Goal: Information Seeking & Learning: Learn about a topic

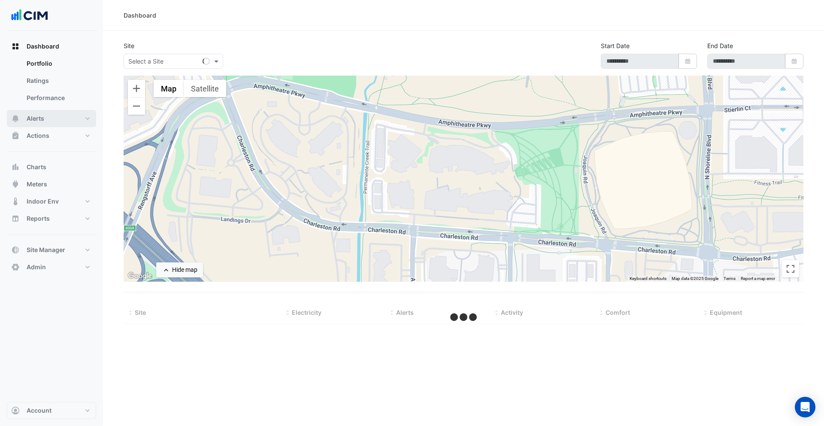
click at [42, 121] on span "Alerts" at bounding box center [36, 118] width 18 height 9
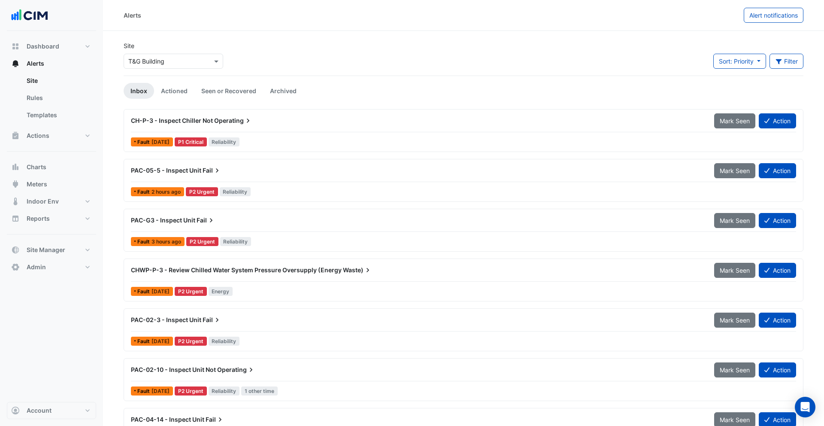
click at [167, 57] on input "text" at bounding box center [164, 61] width 73 height 9
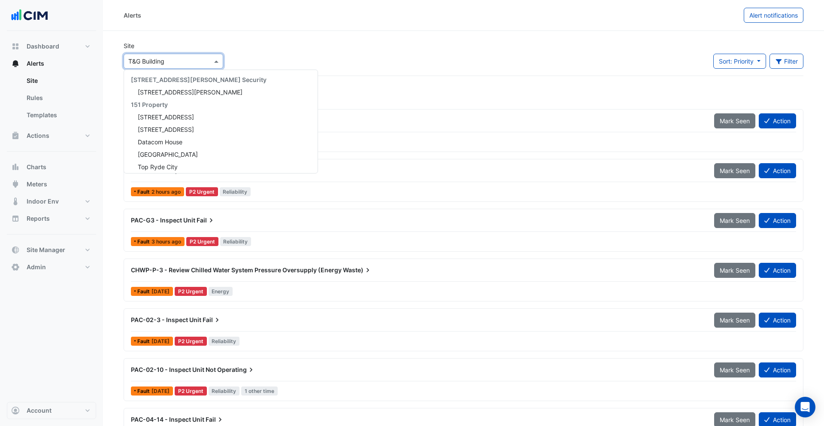
scroll to position [8605, 0]
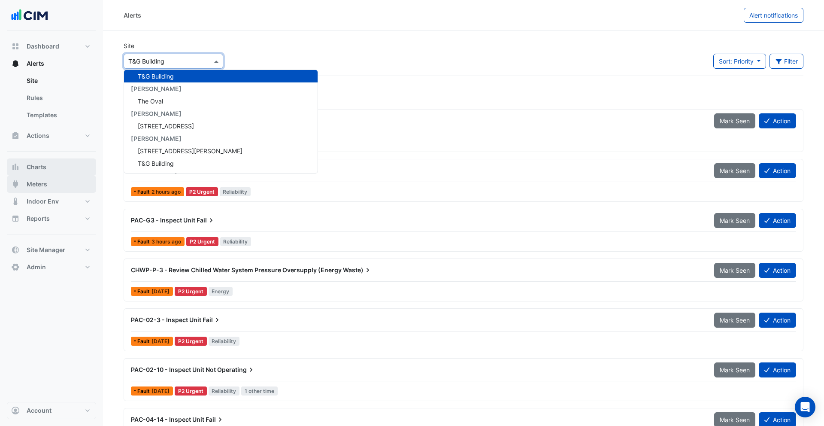
drag, startPoint x: 43, startPoint y: 179, endPoint x: 70, endPoint y: 165, distance: 30.4
click at [43, 180] on span "Meters" at bounding box center [37, 184] width 21 height 9
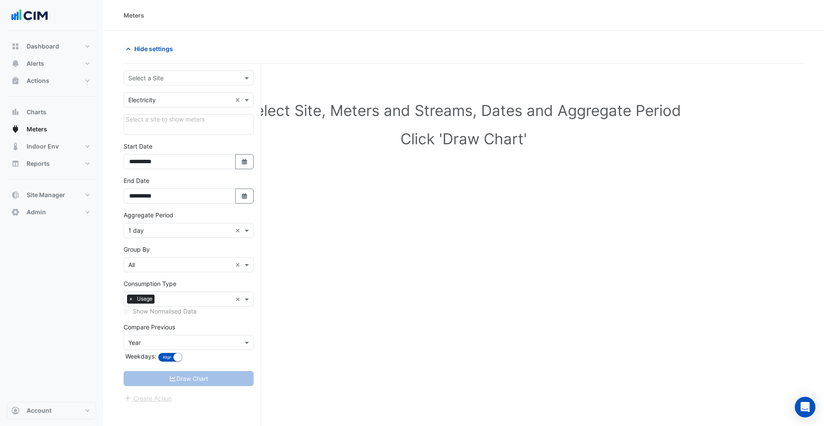
click at [157, 82] on input "text" at bounding box center [179, 78] width 103 height 9
click at [148, 78] on input "**********" at bounding box center [179, 78] width 103 height 9
click at [170, 79] on input "**********" at bounding box center [179, 78] width 103 height 9
type input "**********"
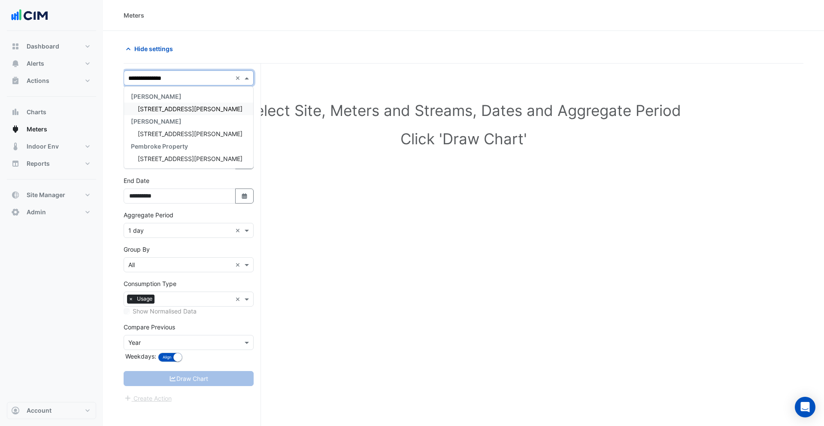
click at [165, 104] on div "[STREET_ADDRESS][PERSON_NAME]" at bounding box center [188, 109] width 129 height 12
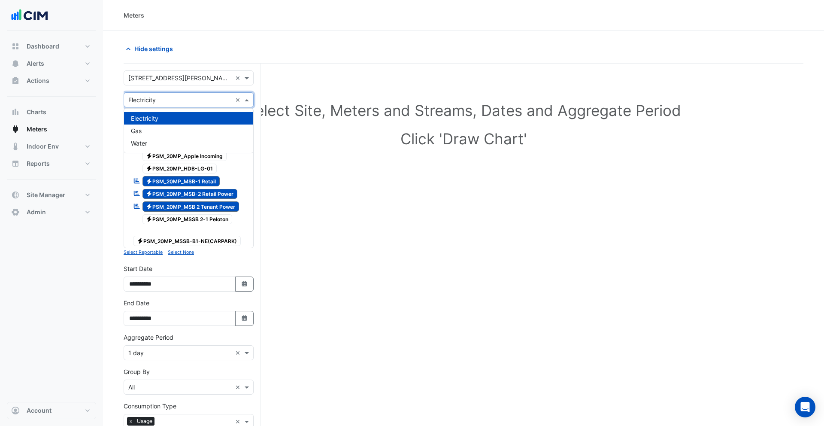
click at [154, 104] on div "× Electricity ×" at bounding box center [189, 99] width 130 height 15
click at [149, 134] on div "Gas" at bounding box center [188, 130] width 129 height 12
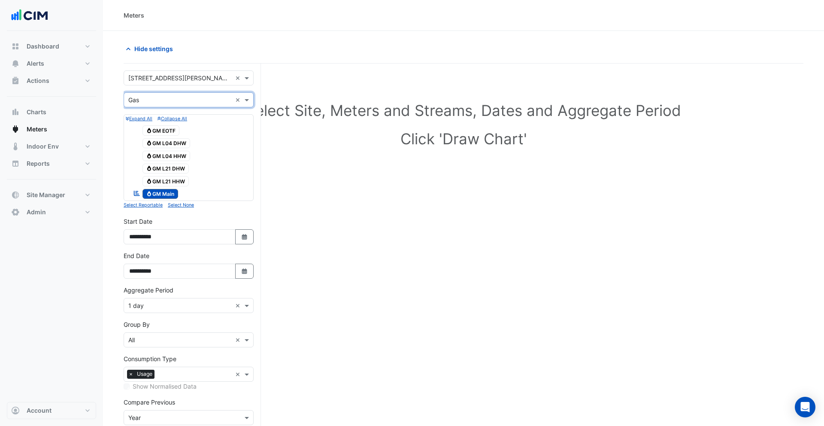
scroll to position [59, 0]
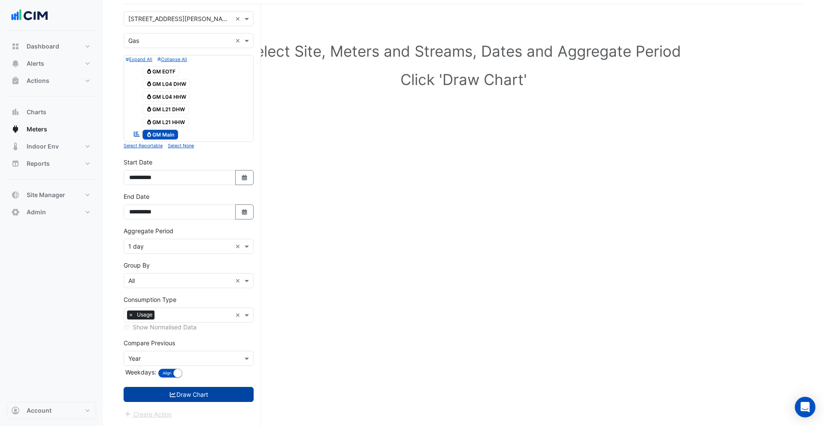
click at [174, 391] on icon "submit" at bounding box center [173, 394] width 8 height 6
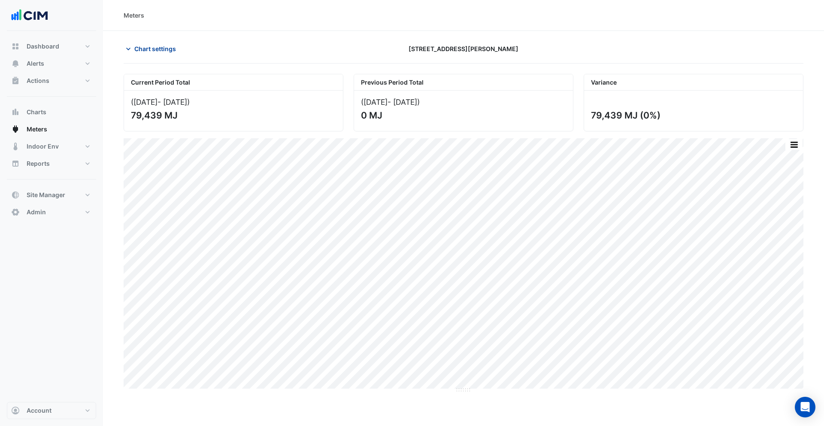
click at [145, 49] on span "Chart settings" at bounding box center [155, 48] width 42 height 9
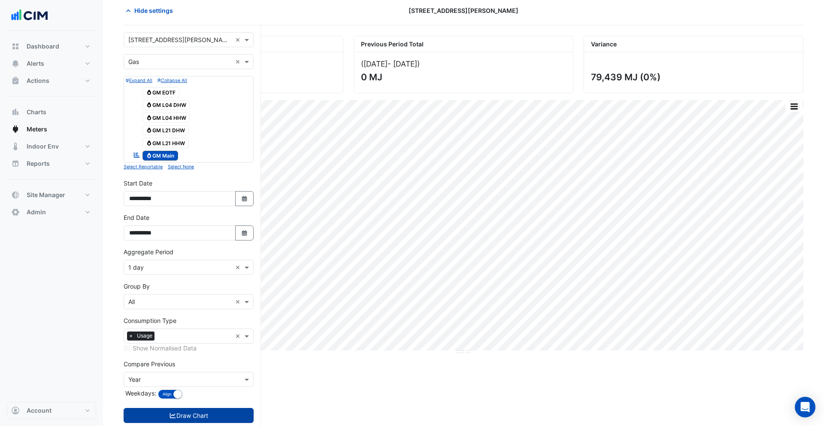
scroll to position [59, 0]
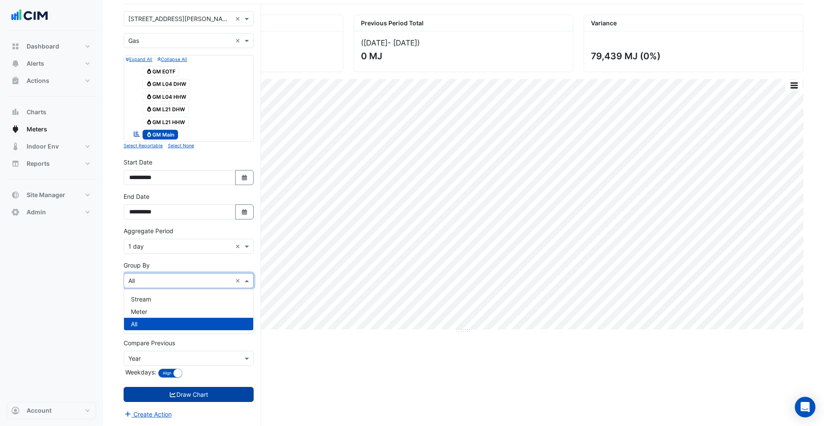
click at [156, 279] on input "text" at bounding box center [179, 280] width 103 height 9
click at [83, 298] on div "Dashboard Portfolio Ratings Performance Alerts Site Rules Templates Actions Sit…" at bounding box center [51, 216] width 89 height 371
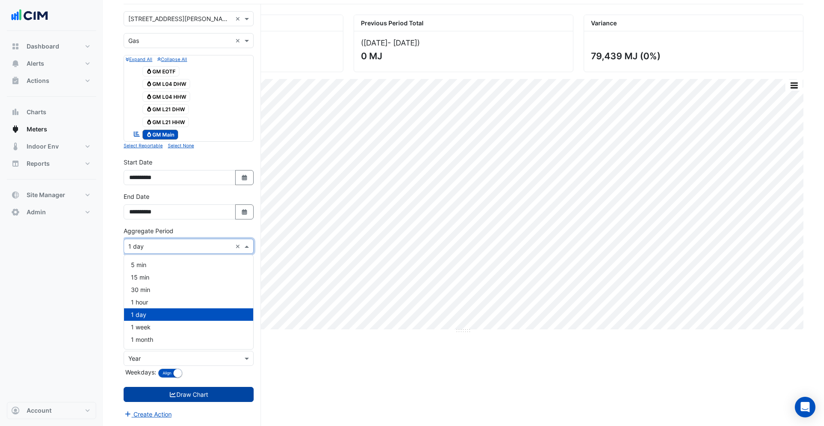
click at [158, 244] on input "text" at bounding box center [179, 246] width 103 height 9
click at [142, 341] on span "1 month" at bounding box center [142, 339] width 22 height 7
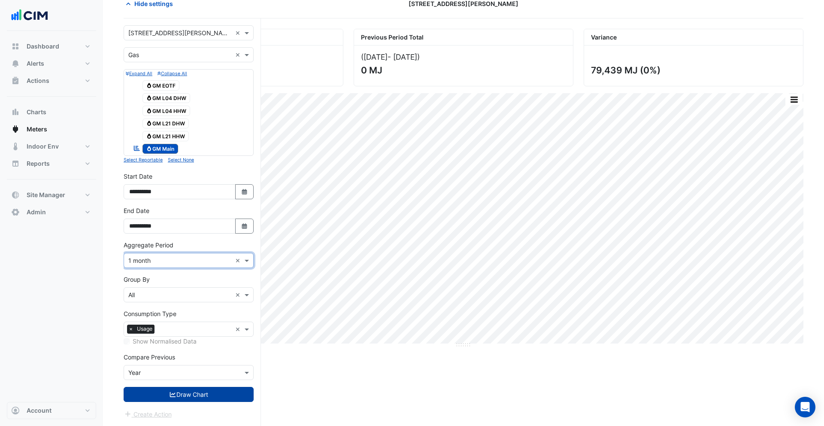
scroll to position [45, 0]
click at [242, 196] on button "Select Date" at bounding box center [244, 191] width 19 height 15
select select "*"
select select "****"
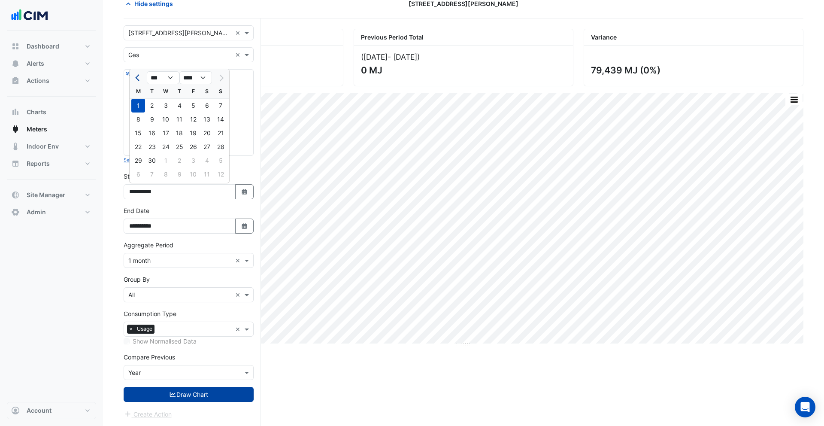
click at [135, 80] on button "Previous month" at bounding box center [138, 78] width 10 height 14
select select "*"
click at [194, 104] on div "1" at bounding box center [193, 106] width 14 height 14
type input "**********"
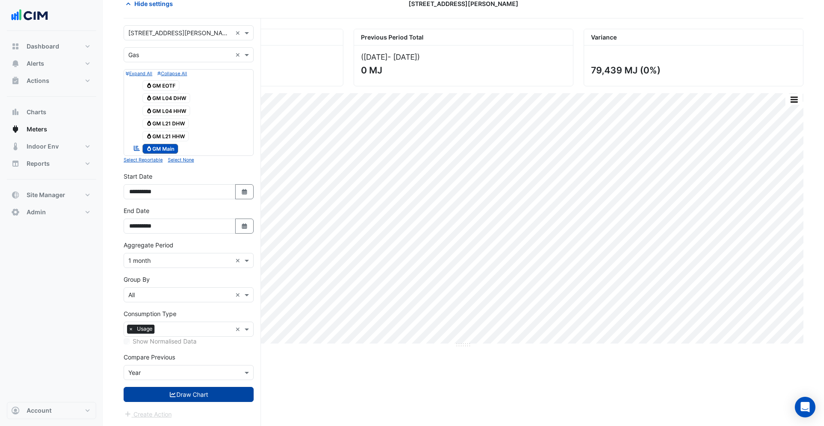
click at [170, 395] on icon "submit" at bounding box center [173, 394] width 6 height 5
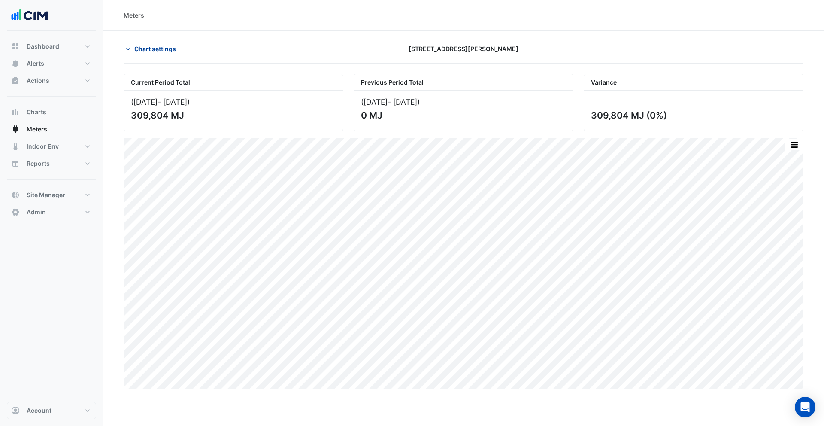
click at [157, 42] on button "Chart settings" at bounding box center [153, 48] width 58 height 15
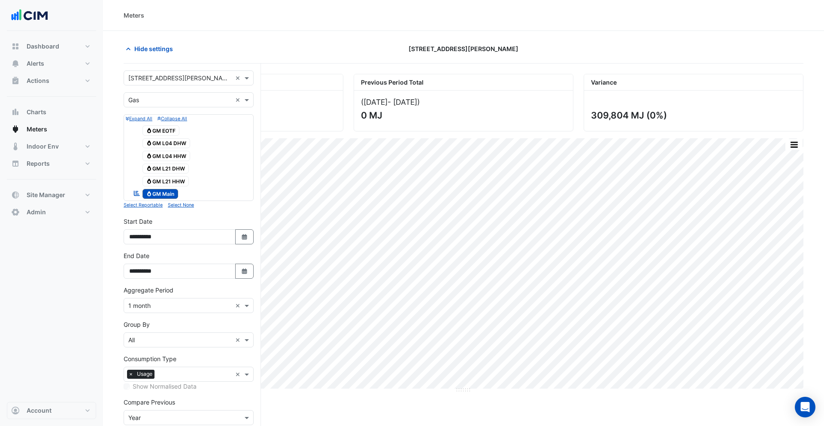
click at [152, 309] on input "text" at bounding box center [179, 305] width 103 height 9
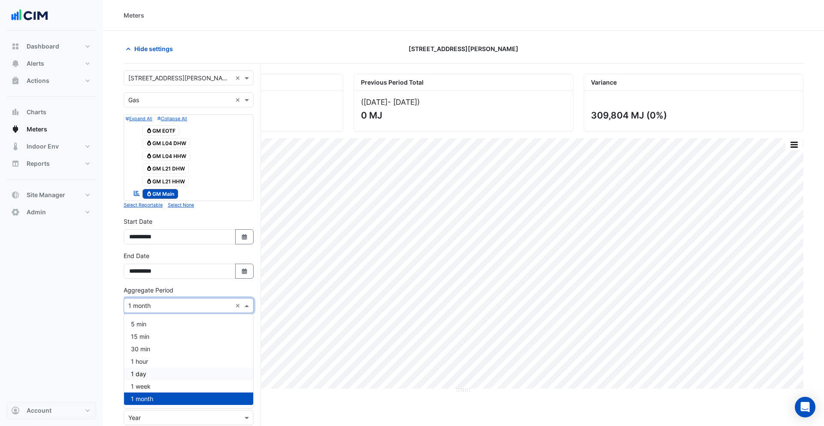
click at [140, 373] on span "1 day" at bounding box center [138, 373] width 15 height 7
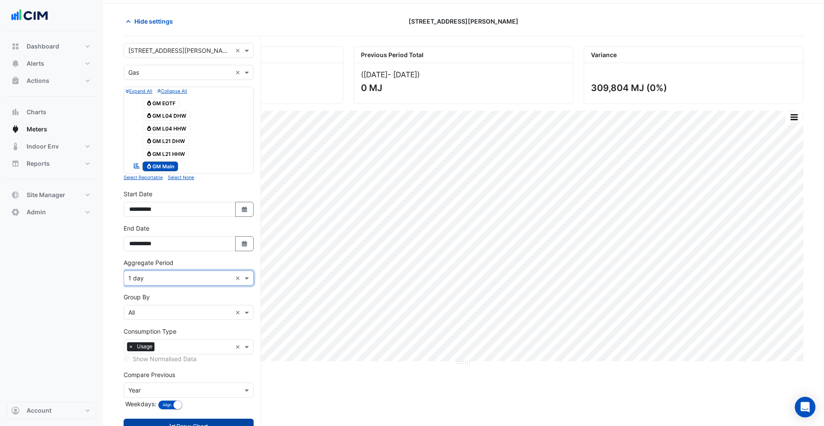
scroll to position [59, 0]
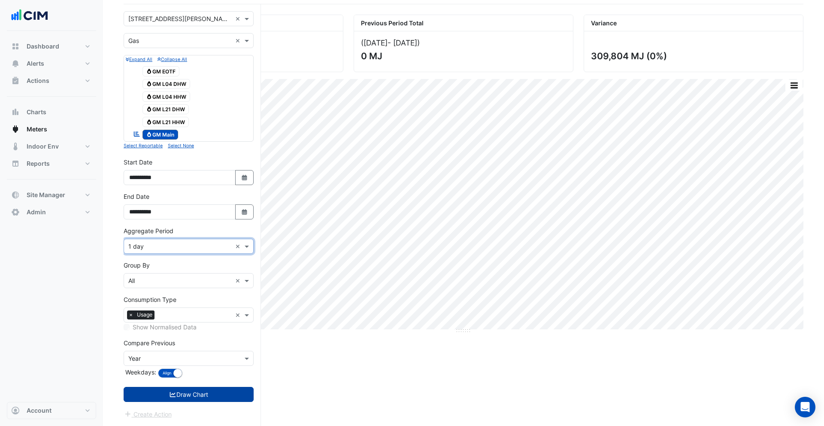
click at [161, 398] on button "Draw Chart" at bounding box center [189, 394] width 130 height 15
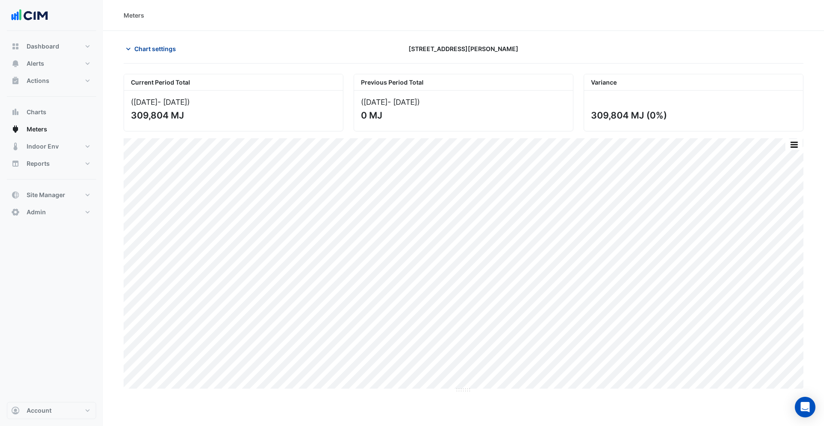
click at [139, 50] on span "Chart settings" at bounding box center [155, 48] width 42 height 9
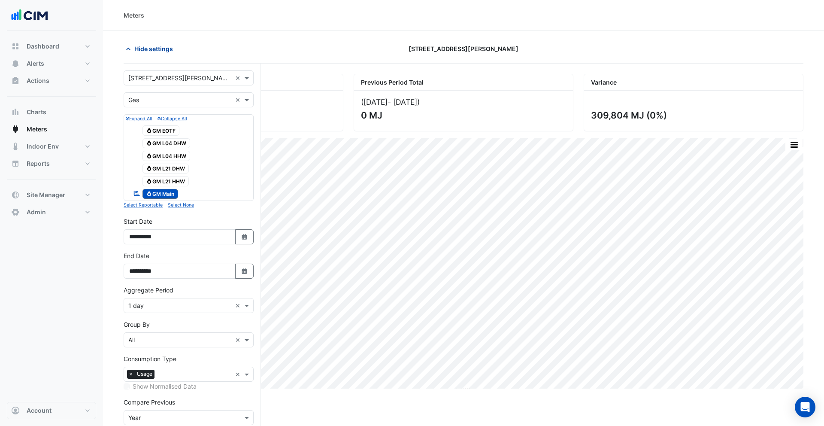
click at [129, 49] on icon "button" at bounding box center [128, 49] width 9 height 9
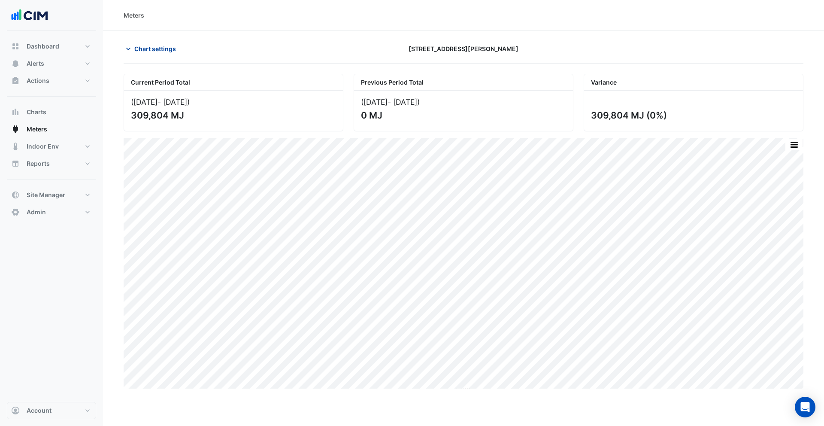
click at [143, 44] on span "Chart settings" at bounding box center [155, 48] width 42 height 9
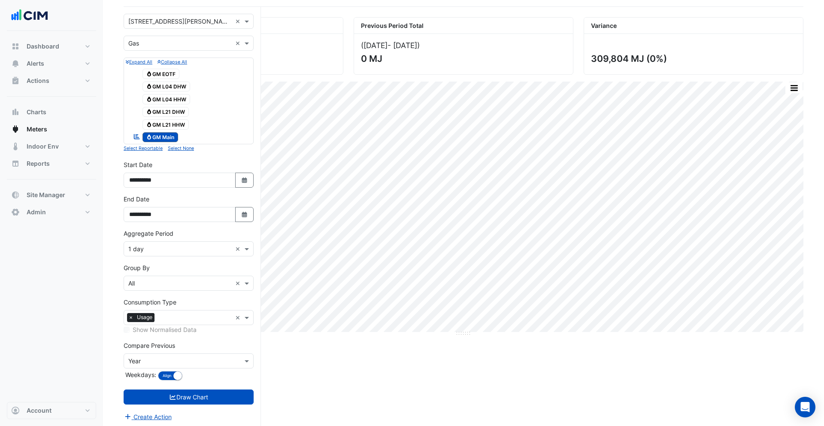
scroll to position [59, 0]
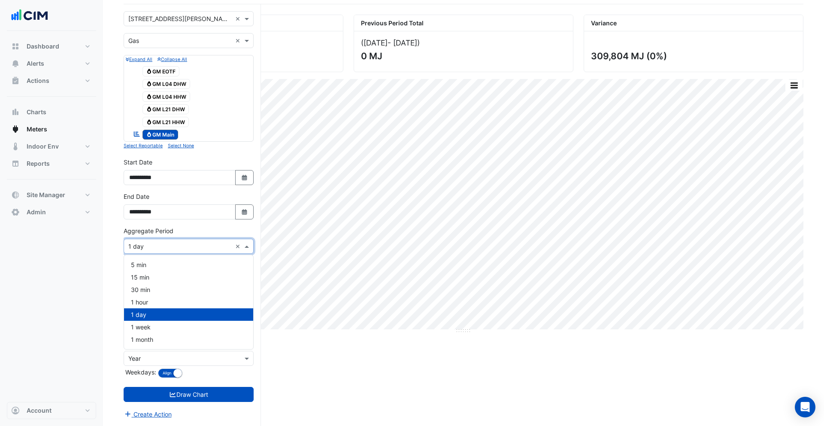
click at [150, 246] on input "text" at bounding box center [179, 246] width 103 height 9
click at [159, 337] on div "1 month" at bounding box center [188, 339] width 129 height 12
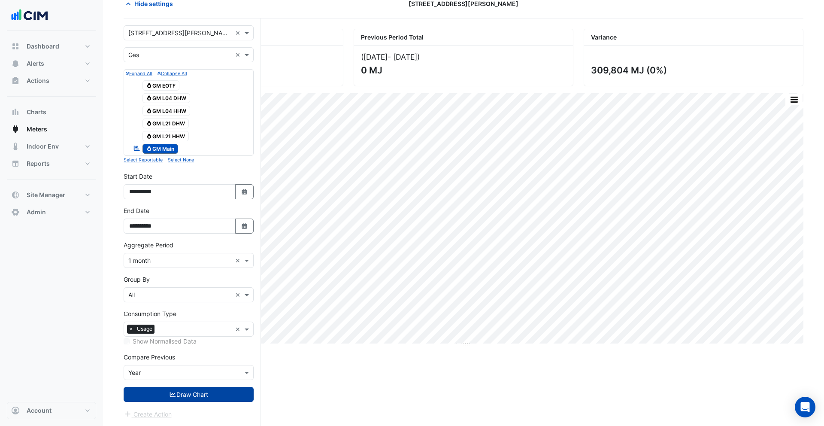
click at [182, 399] on button "Draw Chart" at bounding box center [189, 394] width 130 height 15
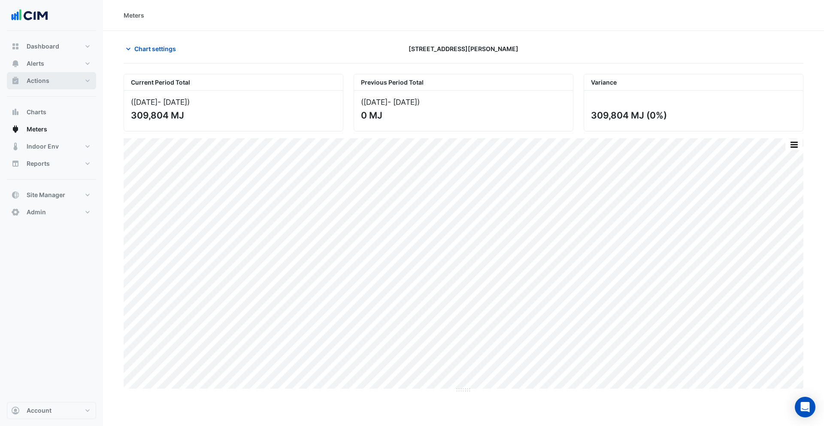
click at [41, 75] on button "Actions" at bounding box center [51, 80] width 89 height 17
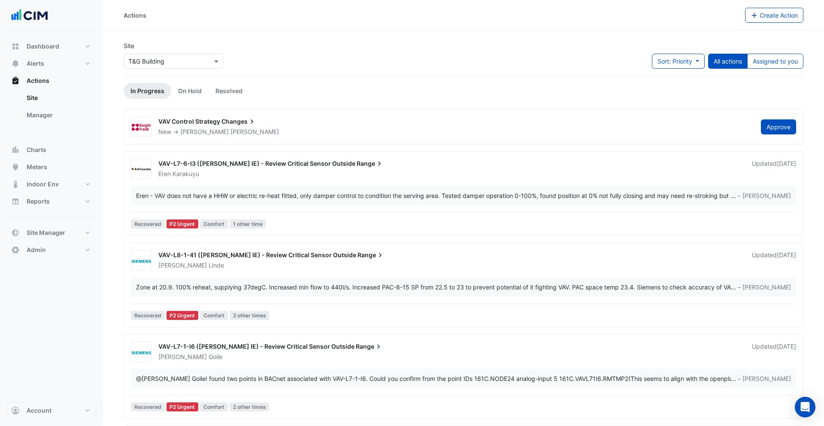
click at [147, 58] on input "text" at bounding box center [164, 61] width 73 height 9
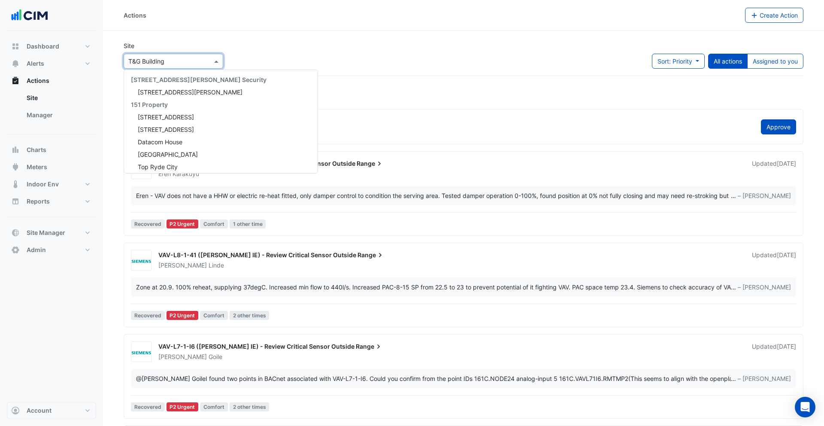
scroll to position [8605, 0]
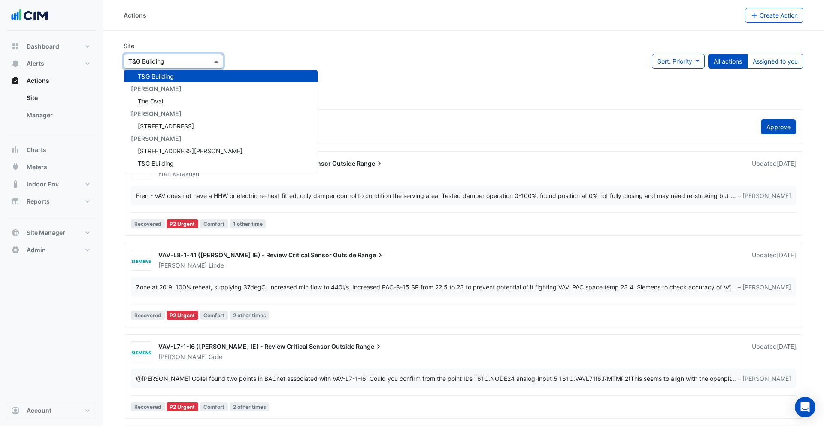
click at [462, 67] on div "Site × [GEOGRAPHIC_DATA] [STREET_ADDRESS][PERSON_NAME] Security [STREET_ADDRESS…" at bounding box center [463, 58] width 690 height 34
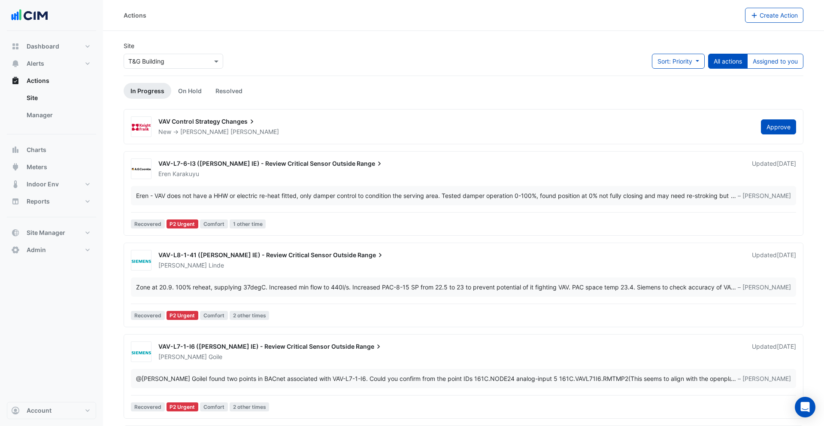
click at [327, 145] on div "VAV Control Strategy Changes New -> [PERSON_NAME] Approve VAV-L7-6-I3 ([PERSON_…" at bounding box center [464, 400] width 680 height 583
click at [277, 123] on div "VAV Control Strategy Changes" at bounding box center [454, 122] width 592 height 10
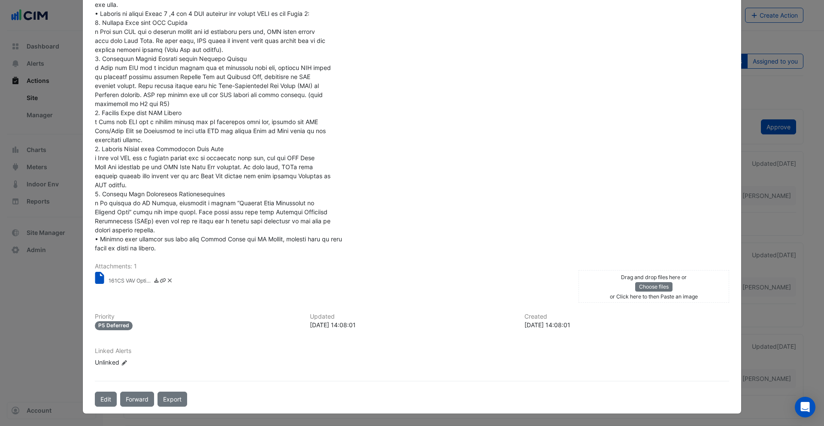
scroll to position [234, 0]
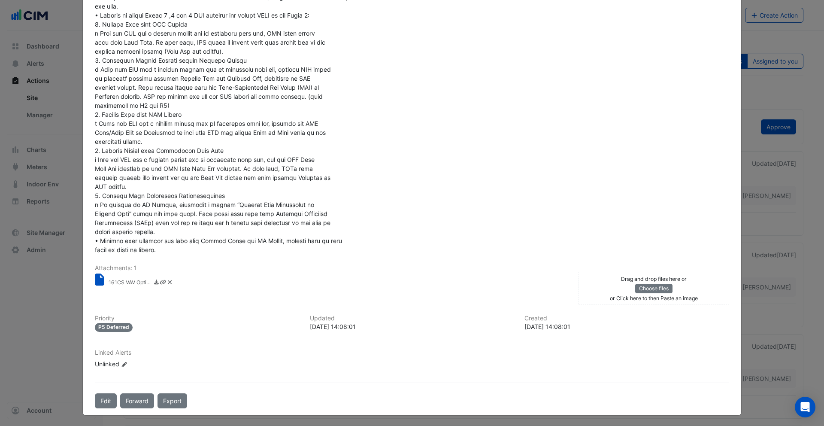
click at [116, 279] on small "161CS VAV Optimisation Specification.docx" at bounding box center [130, 283] width 43 height 9
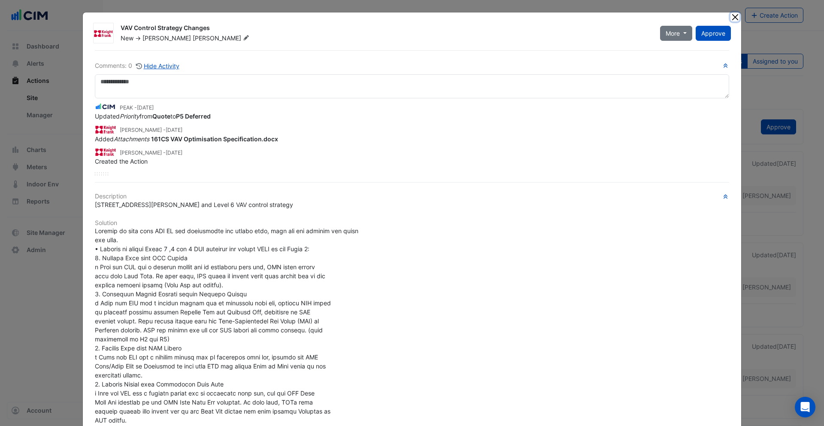
click at [734, 16] on button "Close" at bounding box center [735, 16] width 9 height 9
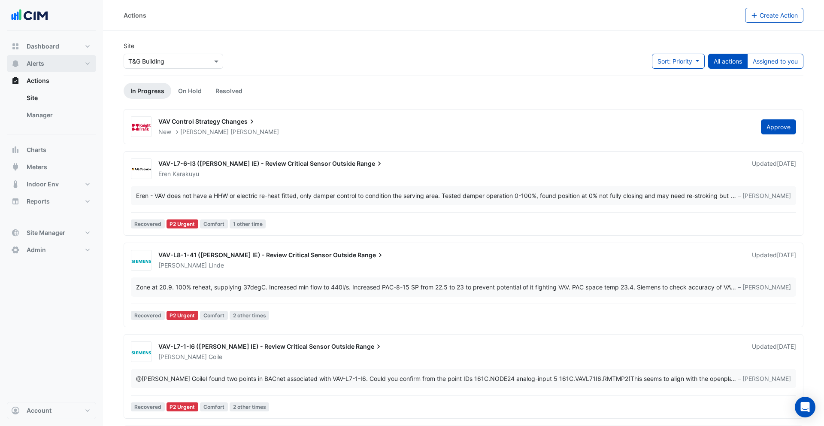
click at [49, 59] on button "Alerts" at bounding box center [51, 63] width 89 height 17
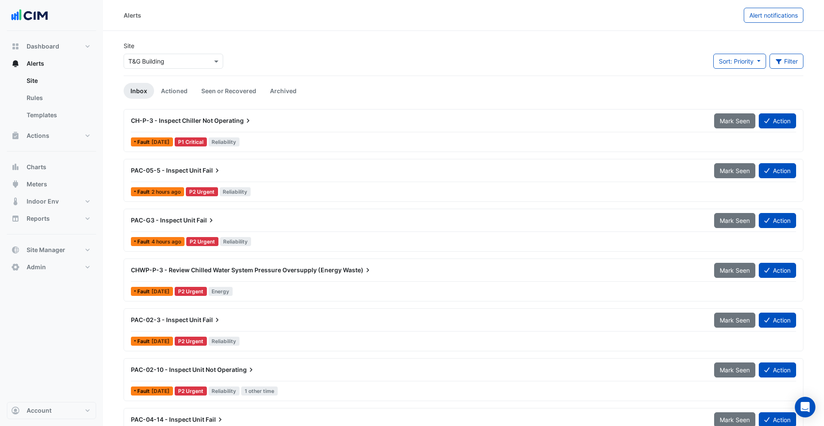
click at [280, 181] on div "PAC-05-5 - Inspect Unit Fail Mark Seen Action" at bounding box center [463, 172] width 665 height 19
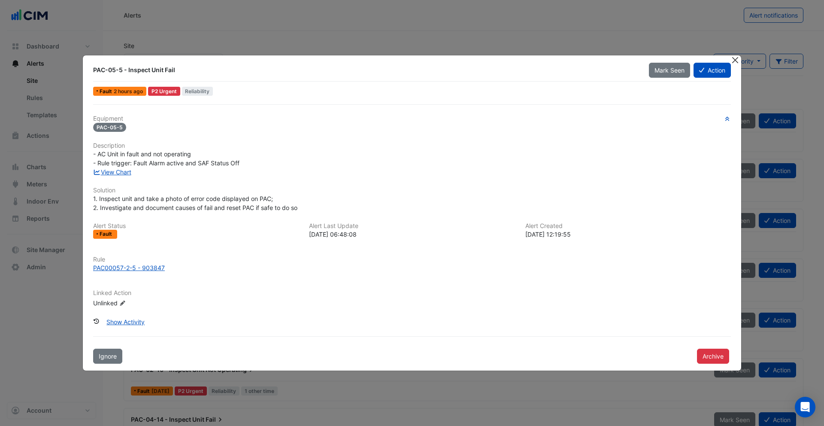
click at [736, 56] on button "Close" at bounding box center [735, 59] width 9 height 9
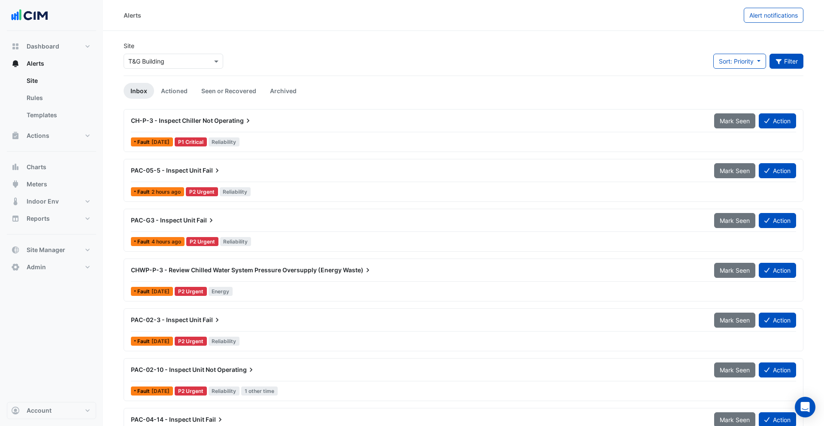
click at [781, 61] on icon "button" at bounding box center [779, 61] width 8 height 6
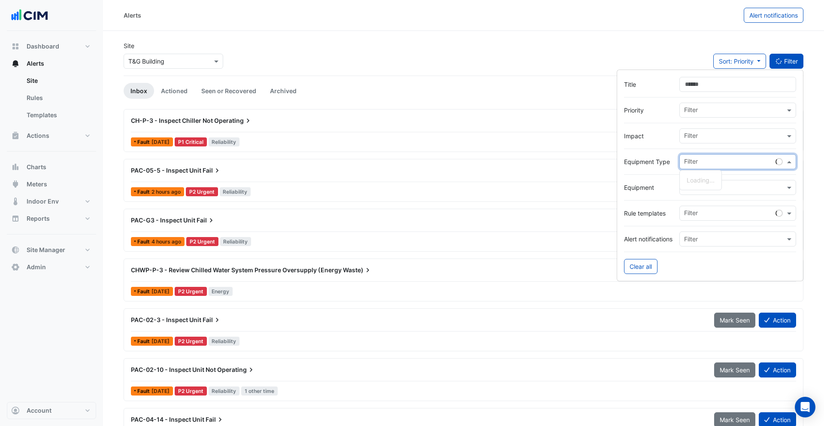
click at [693, 164] on input "text" at bounding box center [729, 162] width 91 height 9
click at [717, 184] on div "Packaged Air Conditioning Units" at bounding box center [732, 180] width 104 height 12
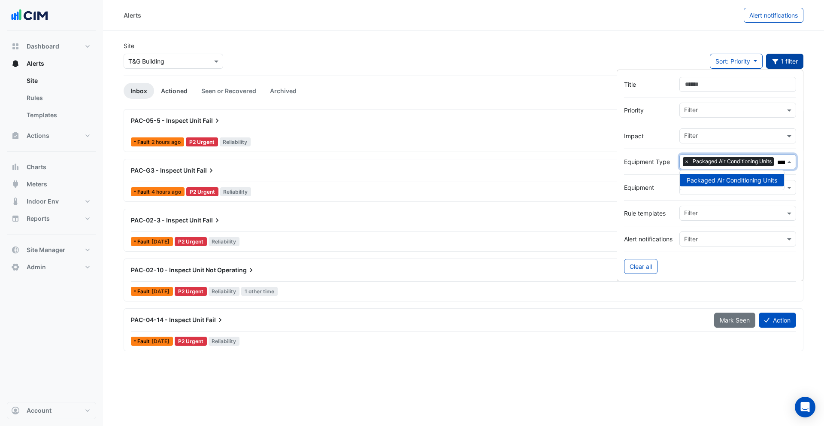
type input "*****"
click at [173, 94] on link "Actioned" at bounding box center [174, 91] width 40 height 16
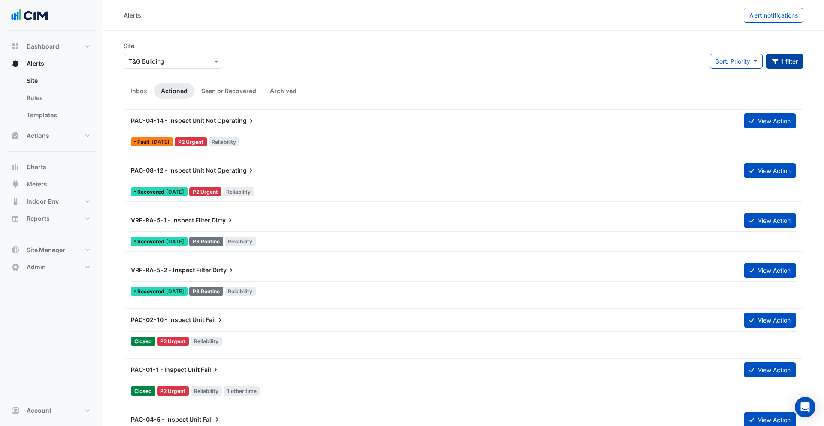
click at [218, 327] on div "PAC-02-10 - Inspect Unit Fail" at bounding box center [432, 319] width 613 height 15
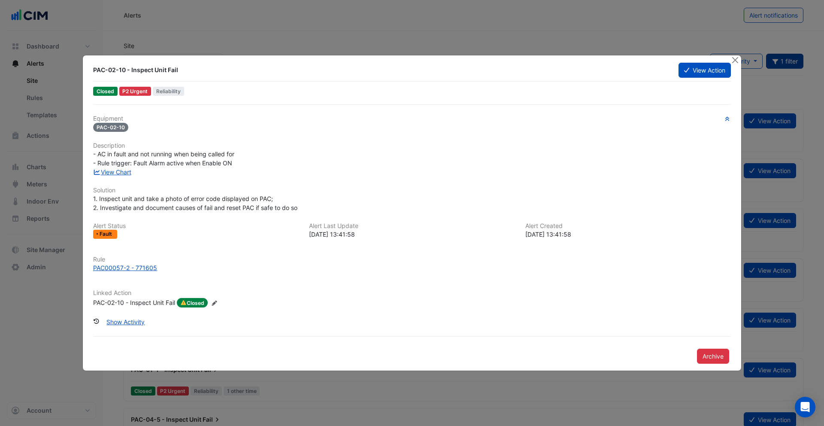
click at [140, 300] on div "PAC-02-10 - Inspect Unit Fail" at bounding box center [134, 302] width 82 height 9
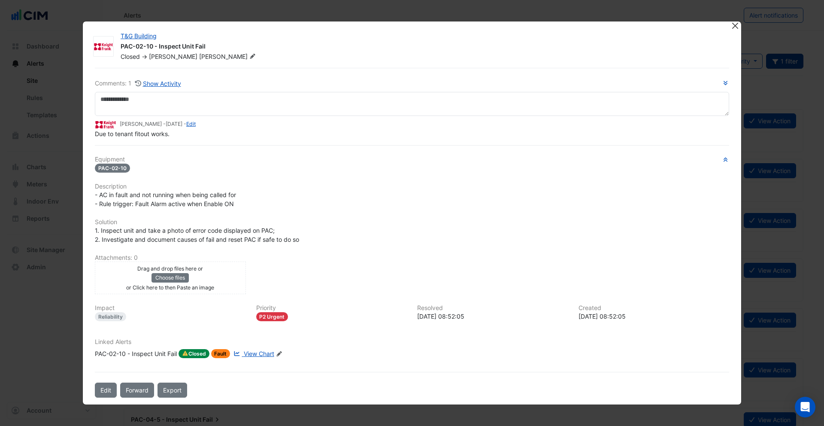
click at [735, 28] on button "Close" at bounding box center [735, 25] width 9 height 9
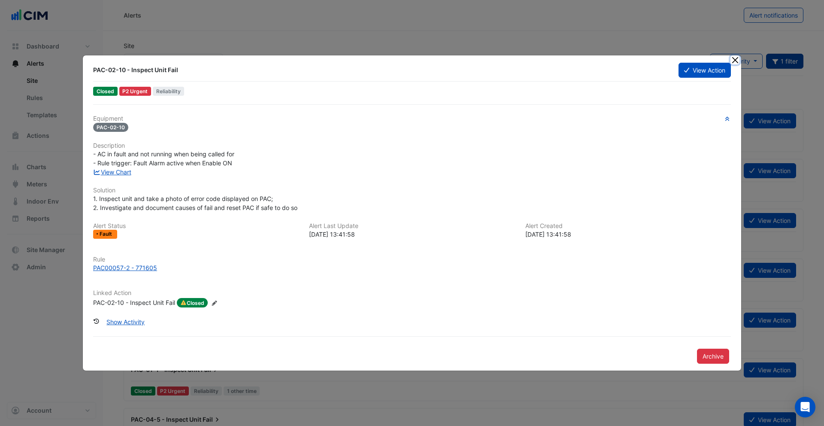
click at [734, 57] on button "Close" at bounding box center [735, 59] width 9 height 9
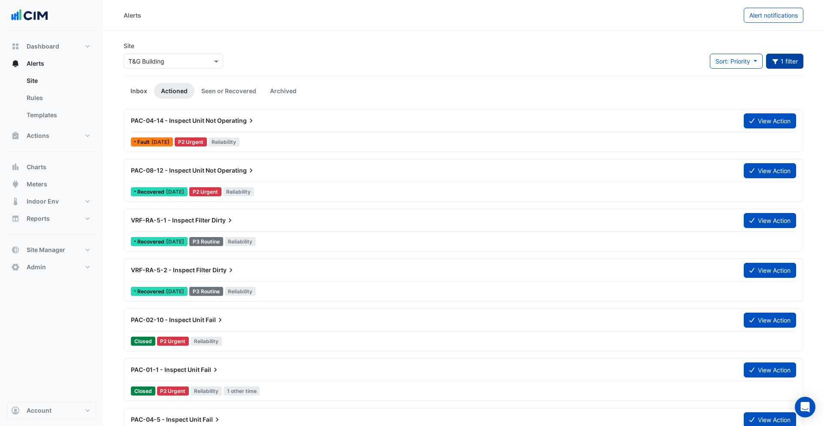
click at [140, 89] on link "Inbox" at bounding box center [139, 91] width 30 height 16
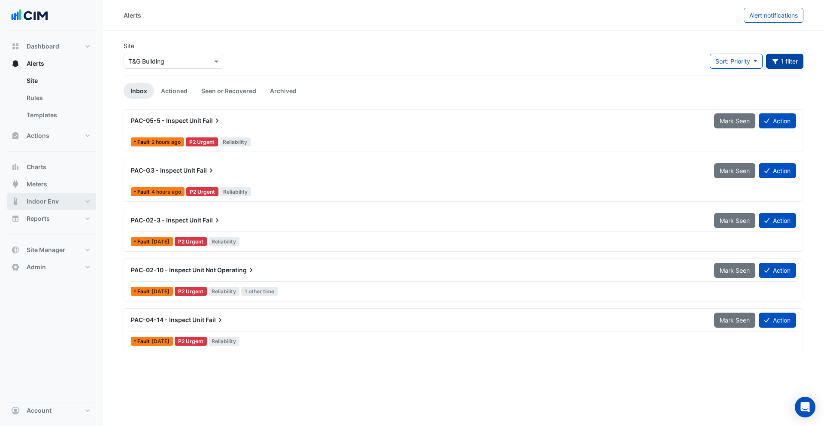
click at [41, 199] on span "Indoor Env" at bounding box center [43, 201] width 32 height 9
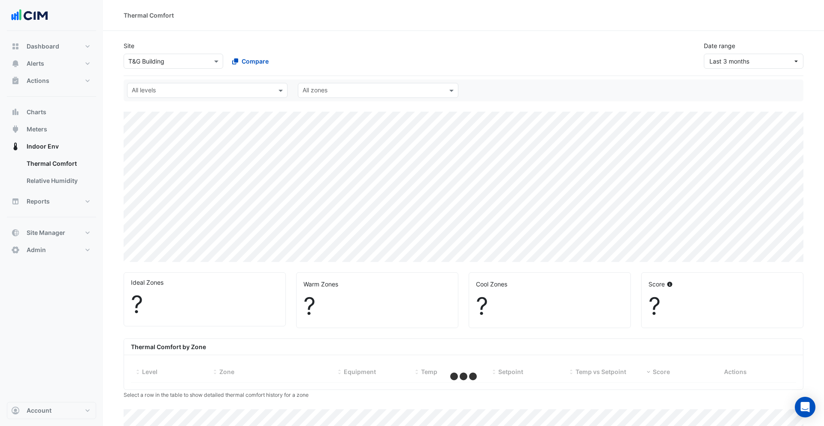
click at [206, 87] on input "text" at bounding box center [202, 91] width 141 height 9
select select "***"
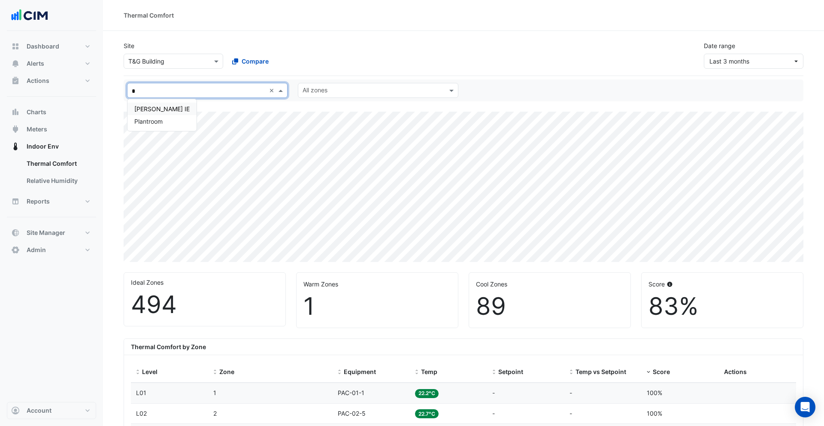
type input "**"
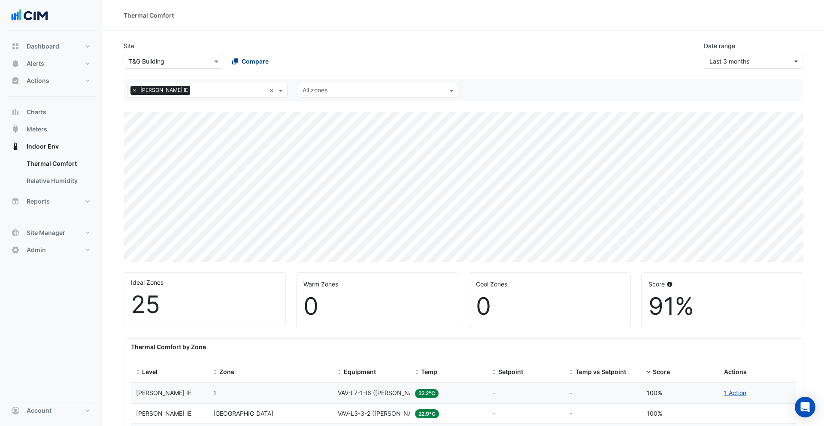
click at [249, 60] on span "Compare" at bounding box center [255, 61] width 27 height 9
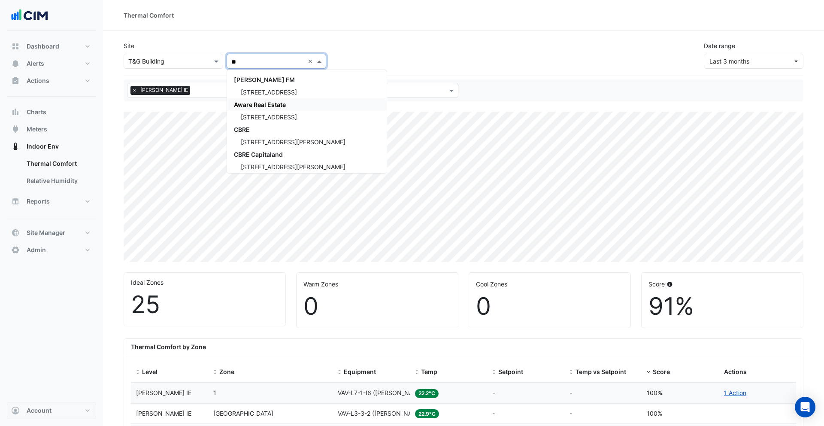
type input "**"
click at [167, 59] on input "text" at bounding box center [164, 61] width 73 height 9
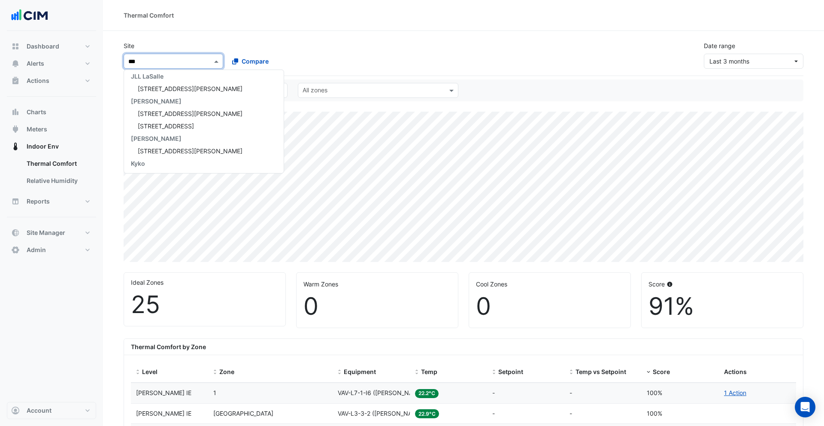
scroll to position [115, 0]
type input "****"
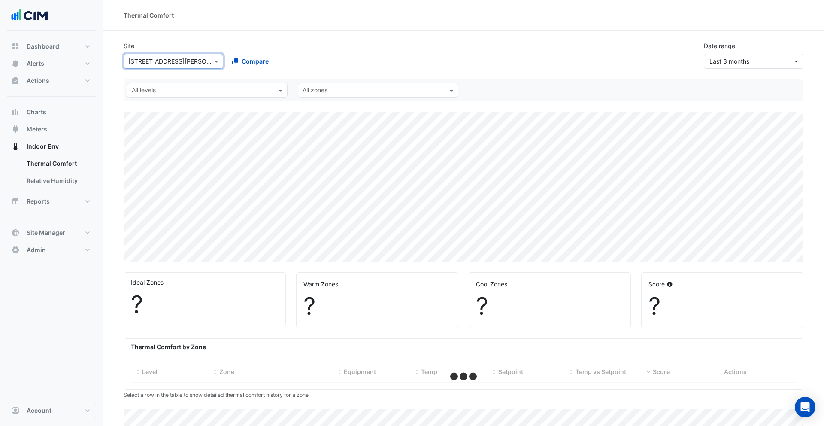
select select "***"
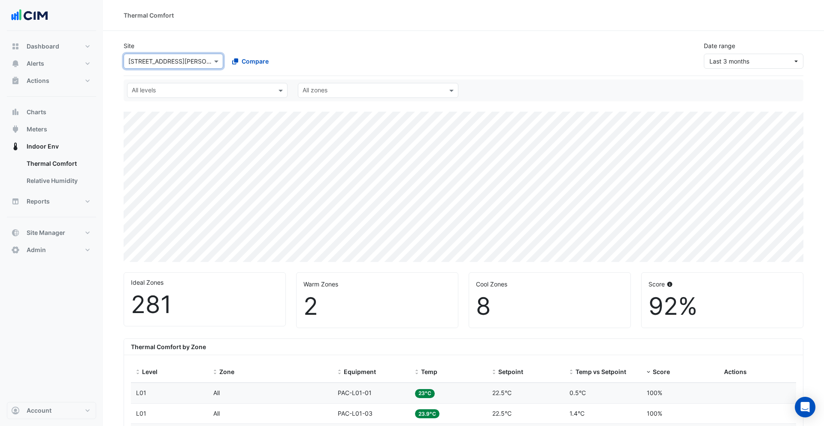
click at [157, 91] on input "text" at bounding box center [202, 91] width 141 height 9
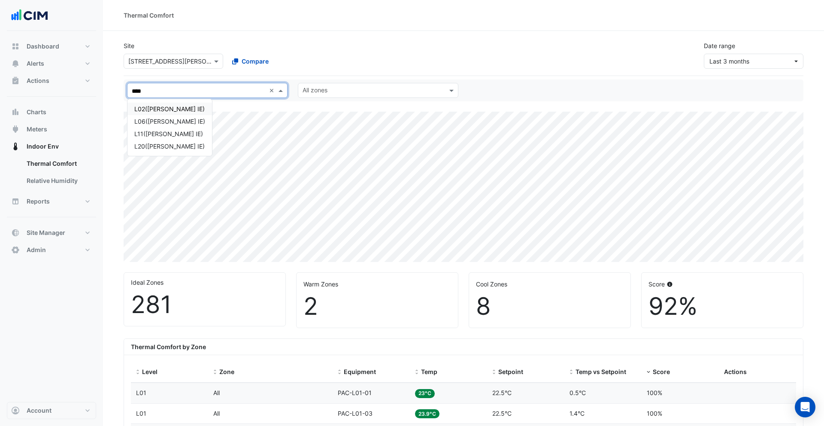
type input "*****"
click at [142, 123] on div "L06([PERSON_NAME] IE)" at bounding box center [169, 121] width 71 height 9
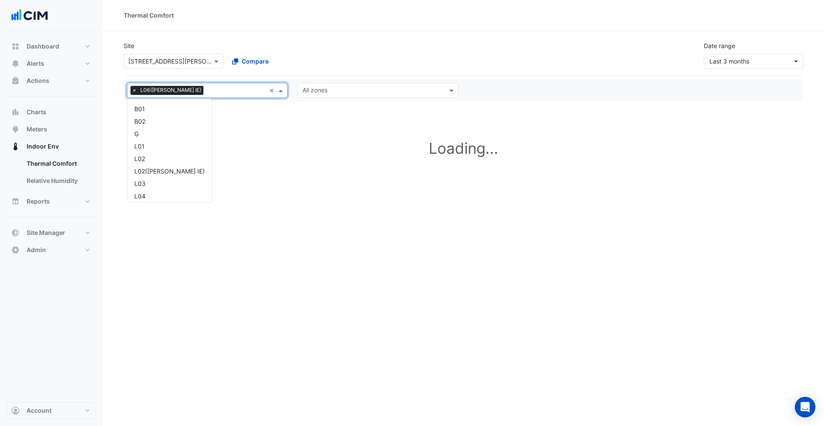
click at [207, 90] on input "text" at bounding box center [236, 91] width 59 height 9
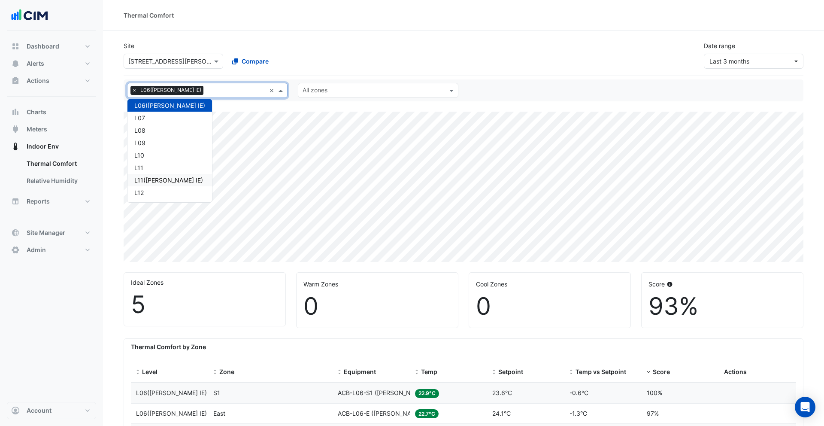
click at [149, 178] on div "L11([PERSON_NAME] IE)" at bounding box center [169, 180] width 71 height 9
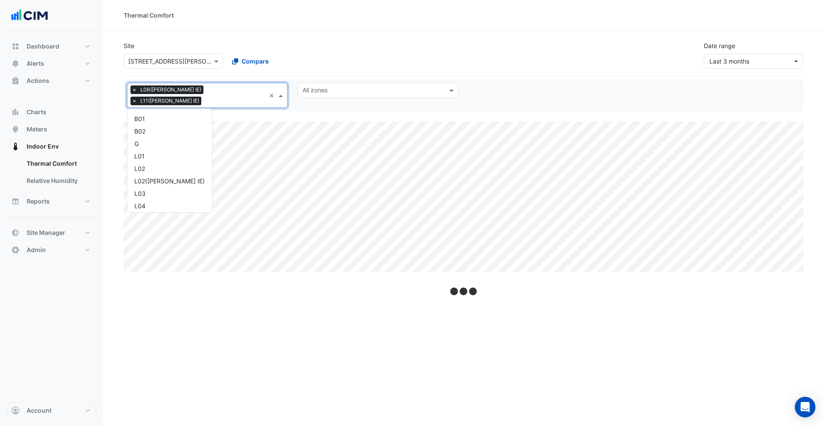
click at [246, 97] on input "text" at bounding box center [235, 101] width 61 height 9
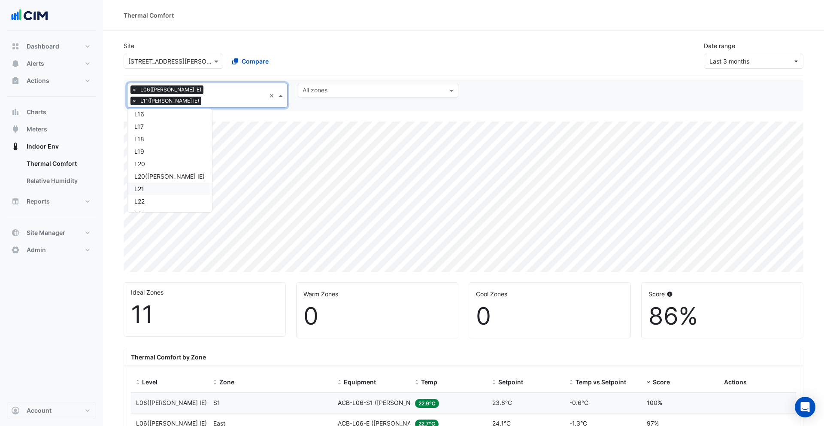
scroll to position [275, 0]
click at [149, 163] on div "L20([PERSON_NAME] IE)" at bounding box center [169, 167] width 71 height 9
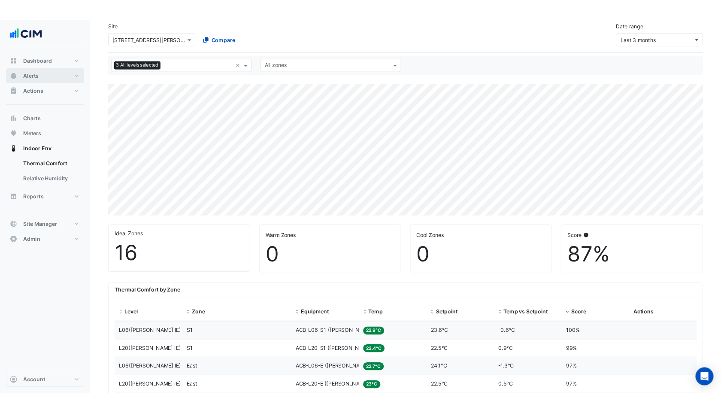
scroll to position [36, 0]
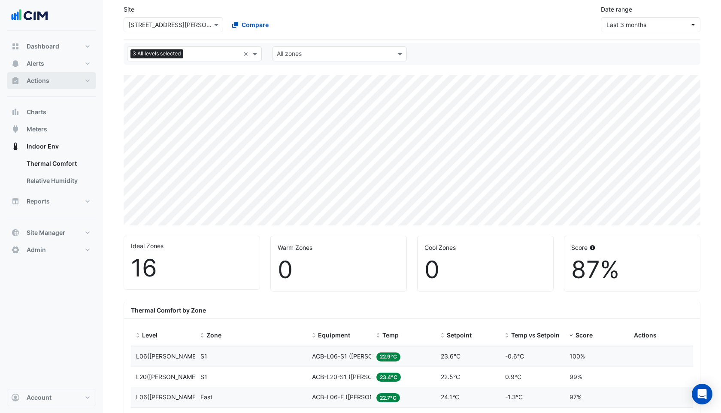
click at [42, 75] on button "Actions" at bounding box center [51, 80] width 89 height 17
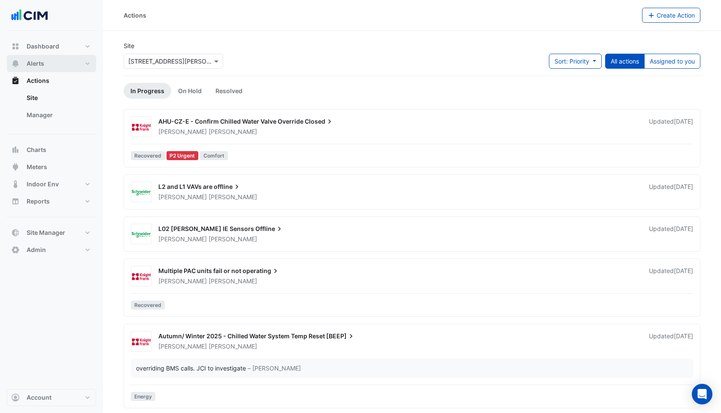
click at [33, 59] on span "Alerts" at bounding box center [36, 63] width 18 height 9
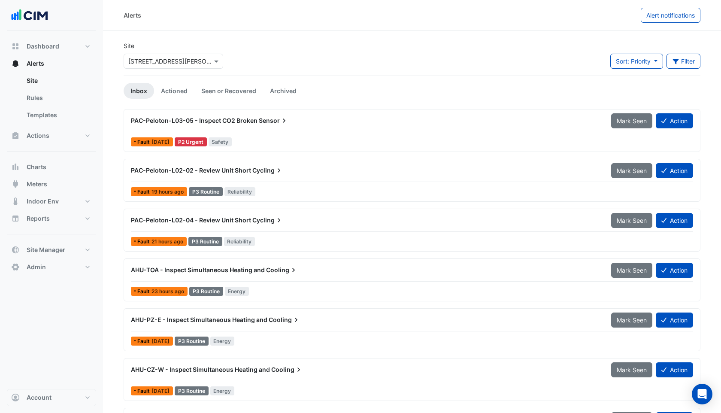
click at [193, 62] on input "text" at bounding box center [164, 61] width 73 height 9
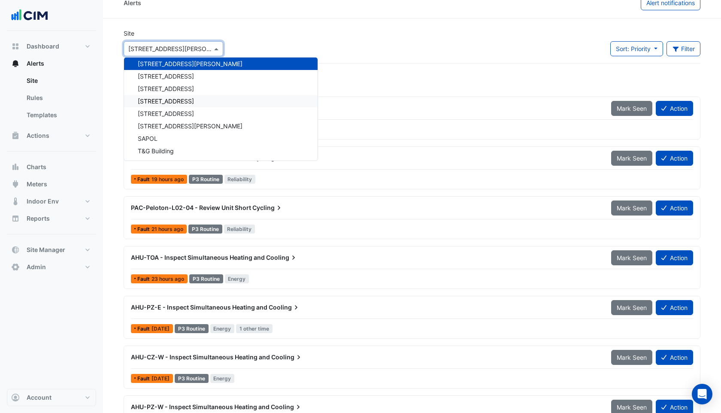
scroll to position [15, 0]
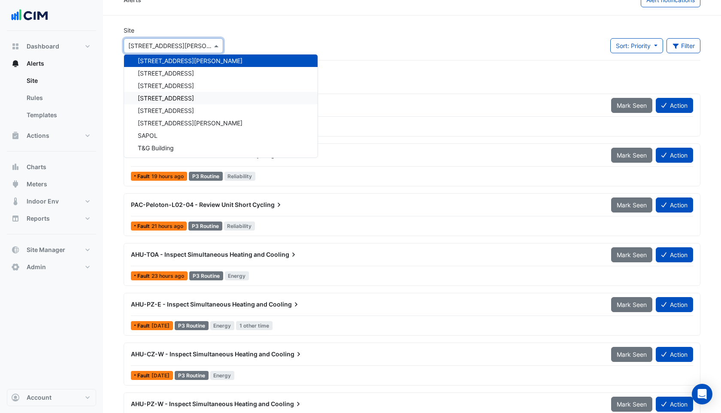
click at [81, 370] on div "Dashboard Portfolio Ratings Performance Alerts Site Rules Templates Actions Sit…" at bounding box center [51, 210] width 89 height 358
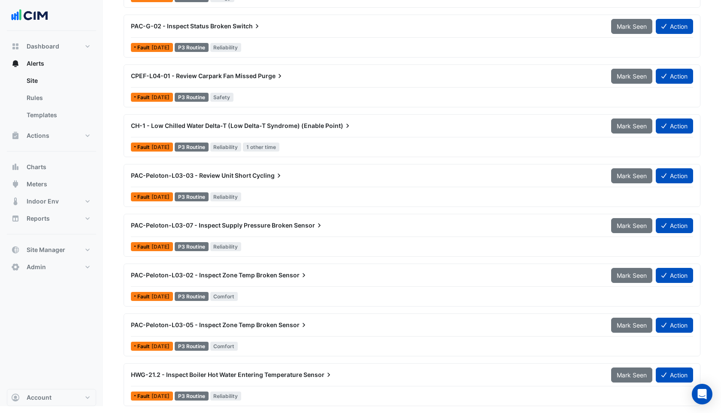
scroll to position [0, 0]
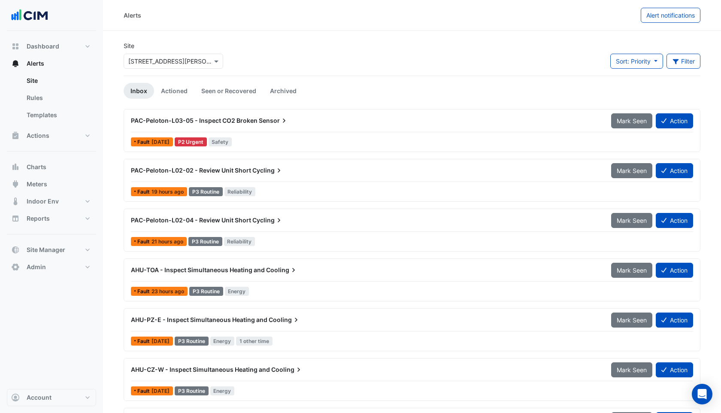
click at [140, 58] on input "text" at bounding box center [164, 61] width 73 height 9
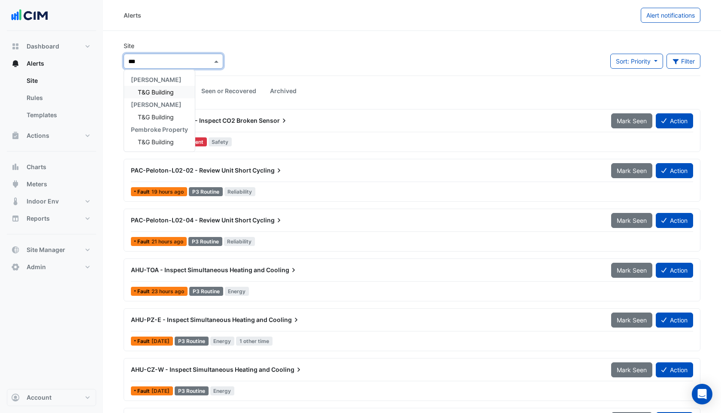
type input "***"
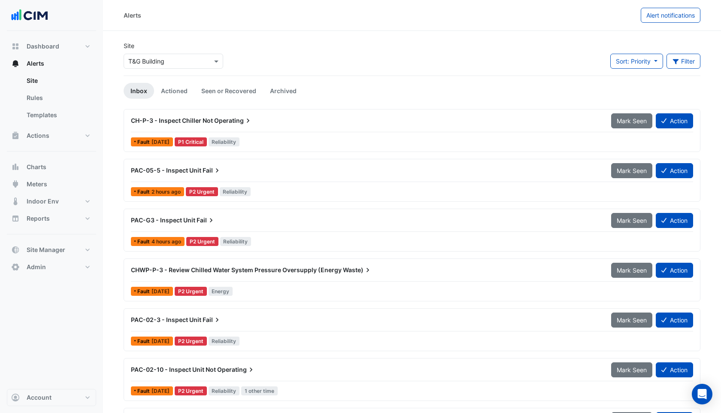
click at [220, 127] on div "CH-P-3 - Inspect Chiller Not Operating" at bounding box center [366, 120] width 480 height 15
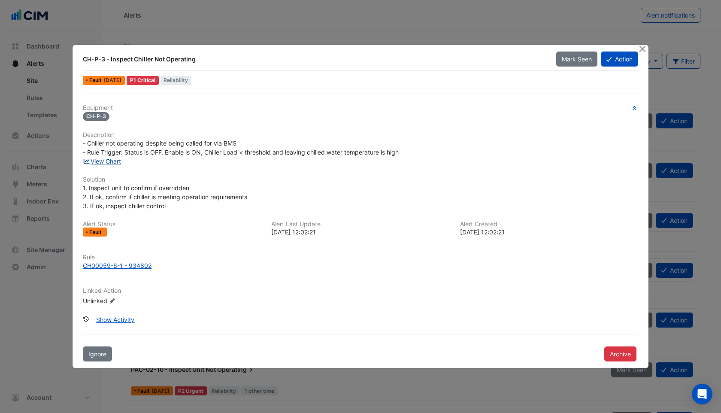
click at [111, 161] on link "View Chart" at bounding box center [102, 161] width 38 height 7
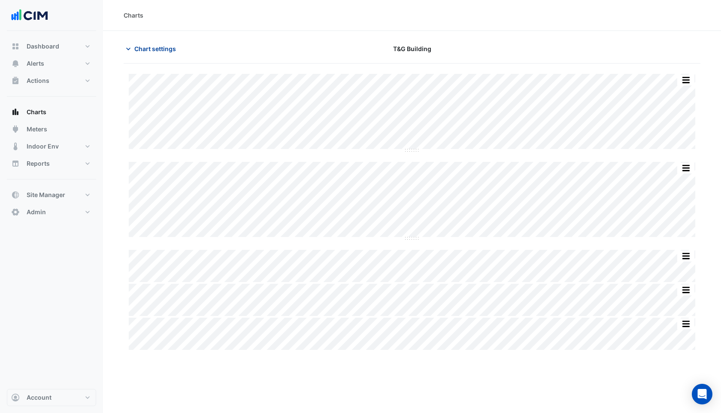
click at [156, 42] on button "Chart settings" at bounding box center [153, 48] width 58 height 15
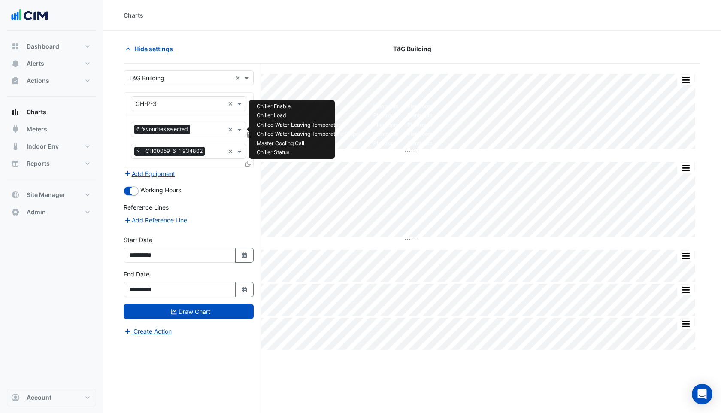
click at [206, 127] on input "text" at bounding box center [209, 130] width 31 height 9
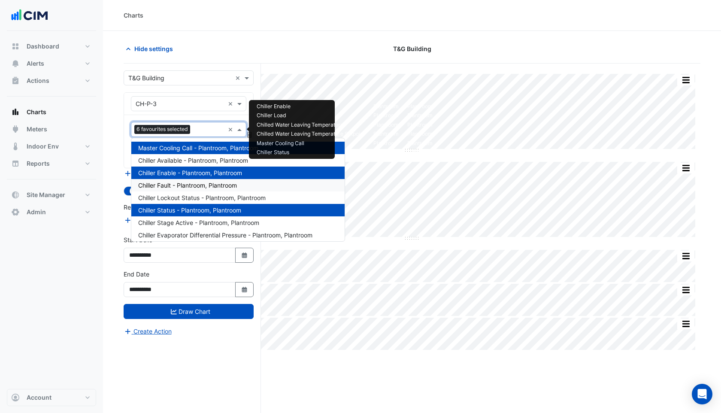
click at [165, 182] on span "Chiller Fault - Plantroom, Plantroom" at bounding box center [187, 185] width 99 height 7
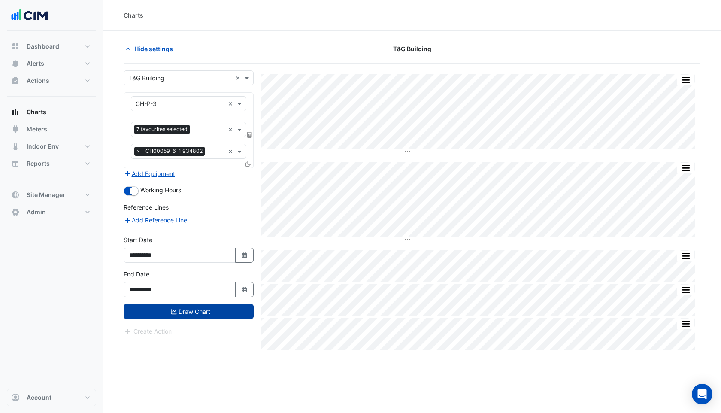
click at [186, 315] on button "Draw Chart" at bounding box center [189, 311] width 130 height 15
